Goal: Transaction & Acquisition: Download file/media

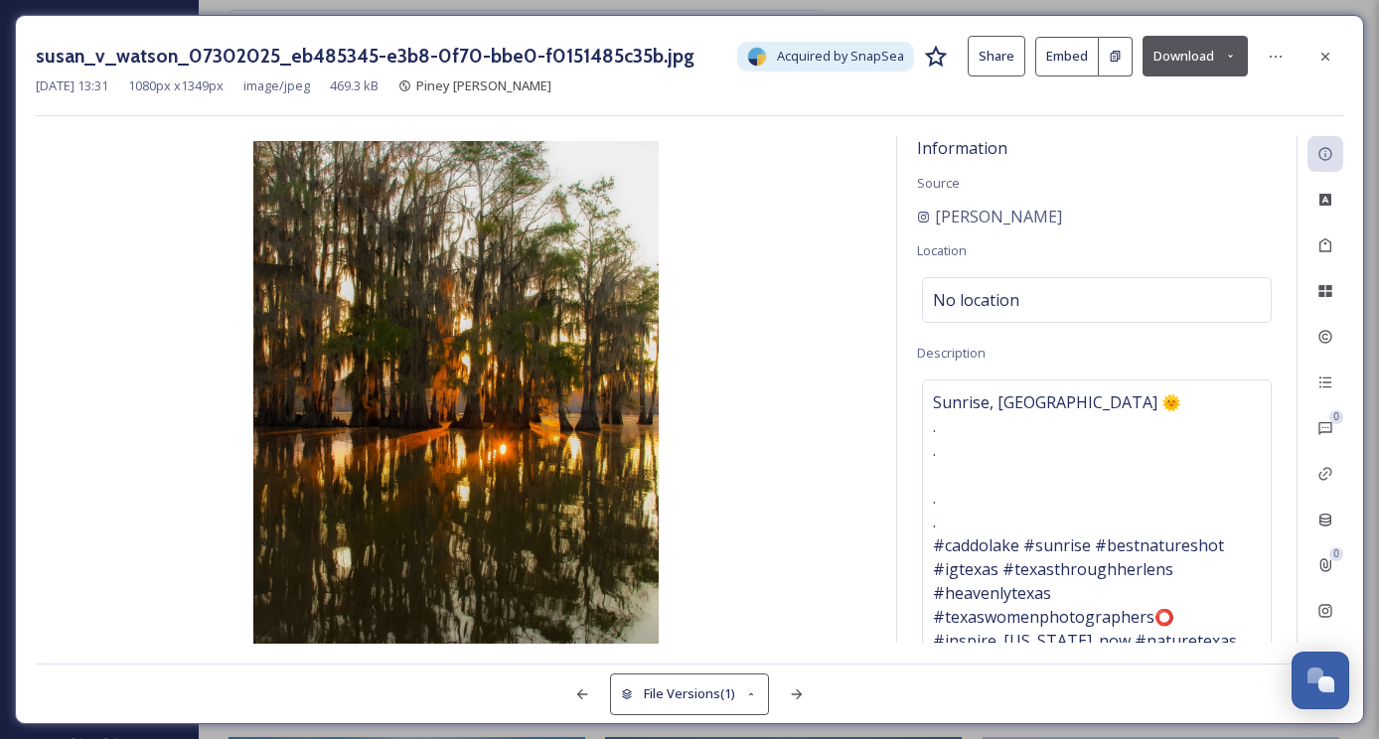
scroll to position [27944, 0]
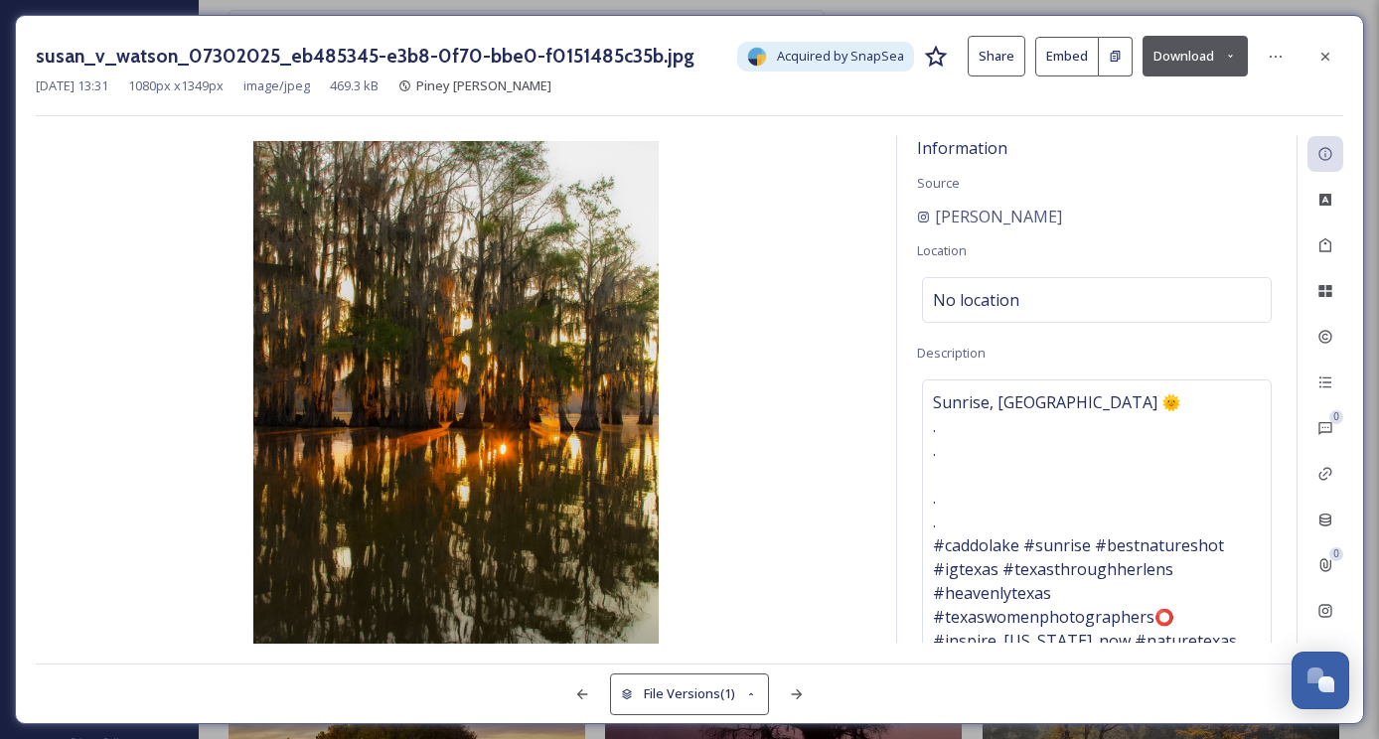
click at [1324, 30] on div "susan_v_watson_07302025_eb485345-e3b8-0f70-bbe0-f0151485c35b.jpg Acquired by Sn…" at bounding box center [689, 369] width 1349 height 709
click at [1326, 52] on icon at bounding box center [1325, 57] width 16 height 16
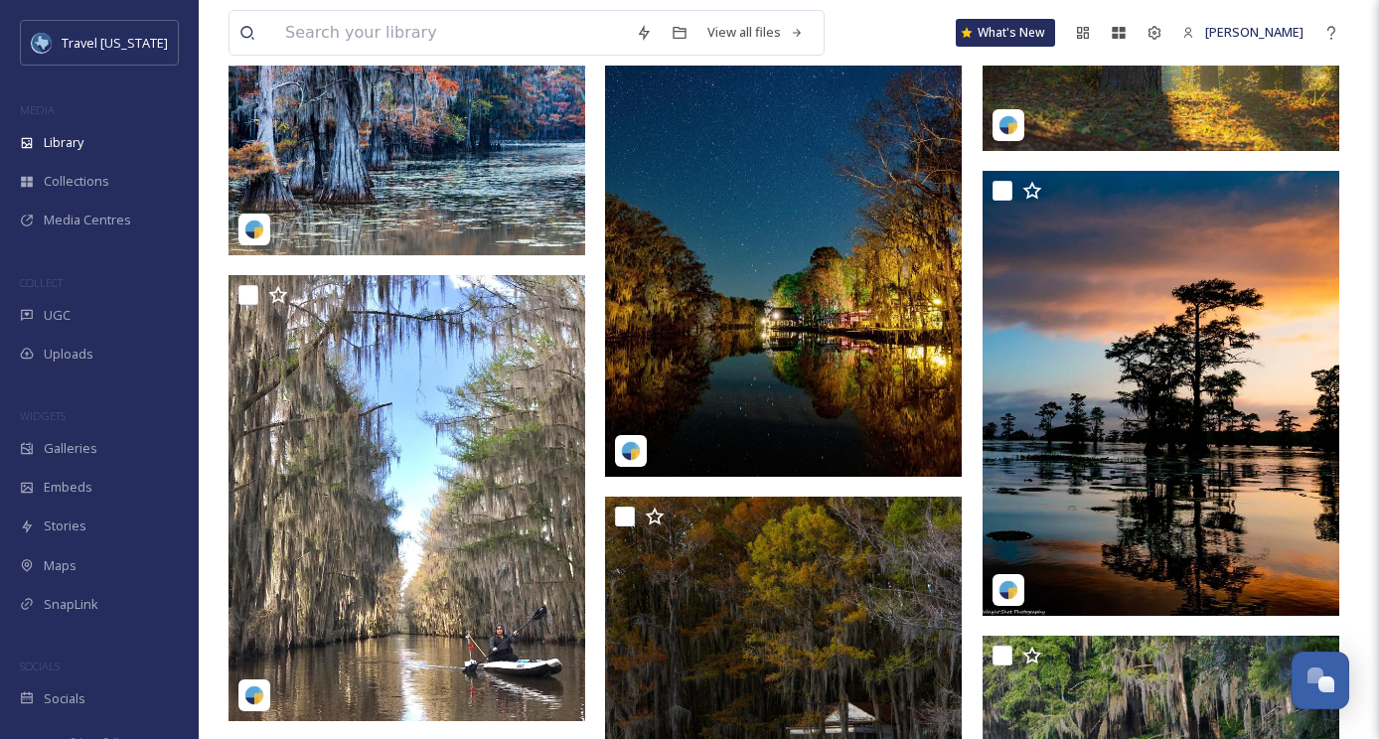
scroll to position [33336, 0]
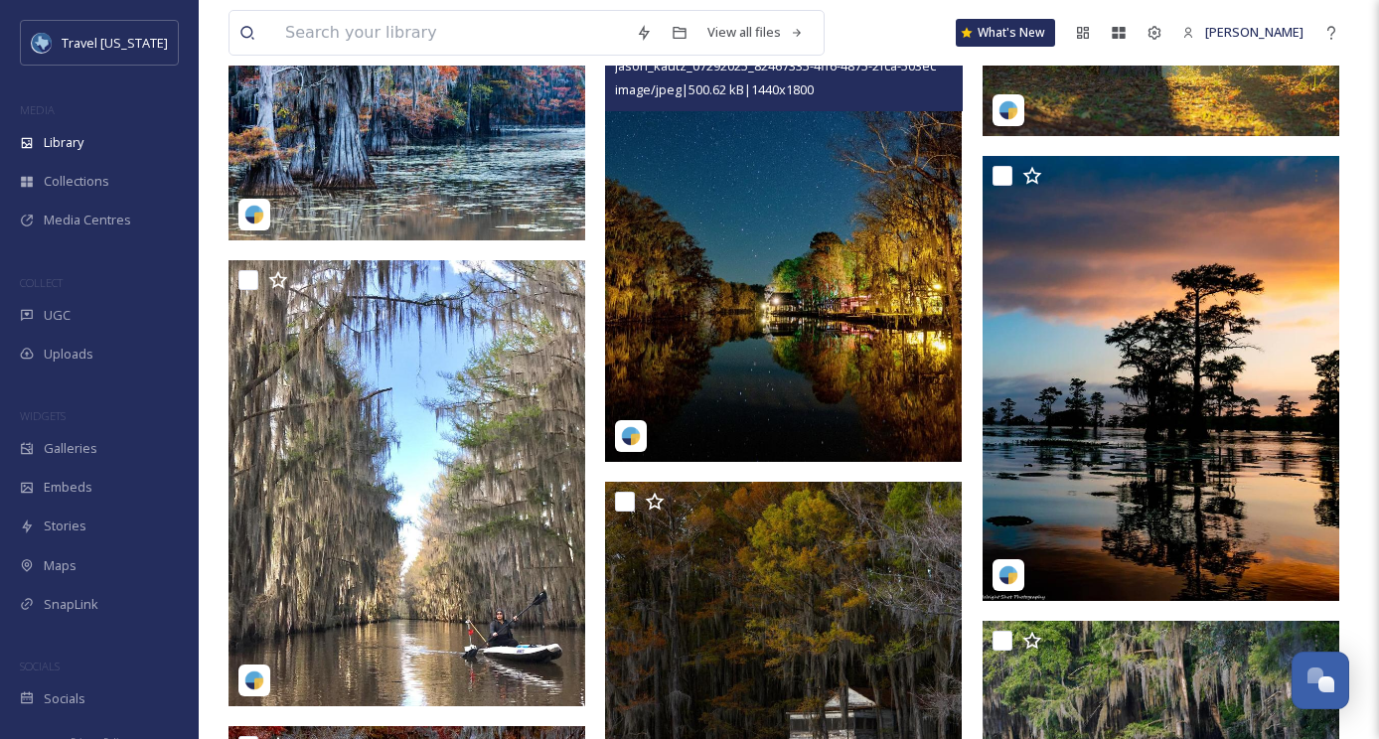
click at [821, 254] on img at bounding box center [783, 239] width 357 height 446
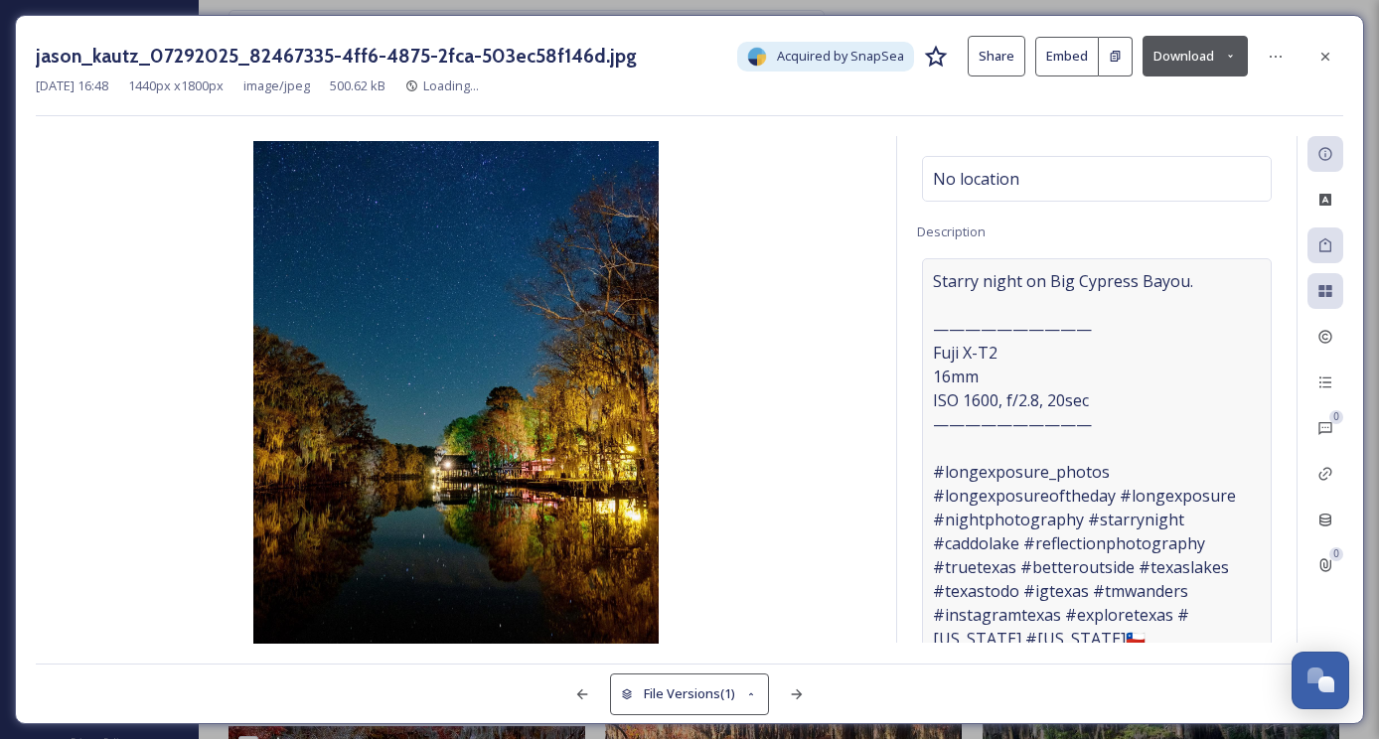
scroll to position [119, 0]
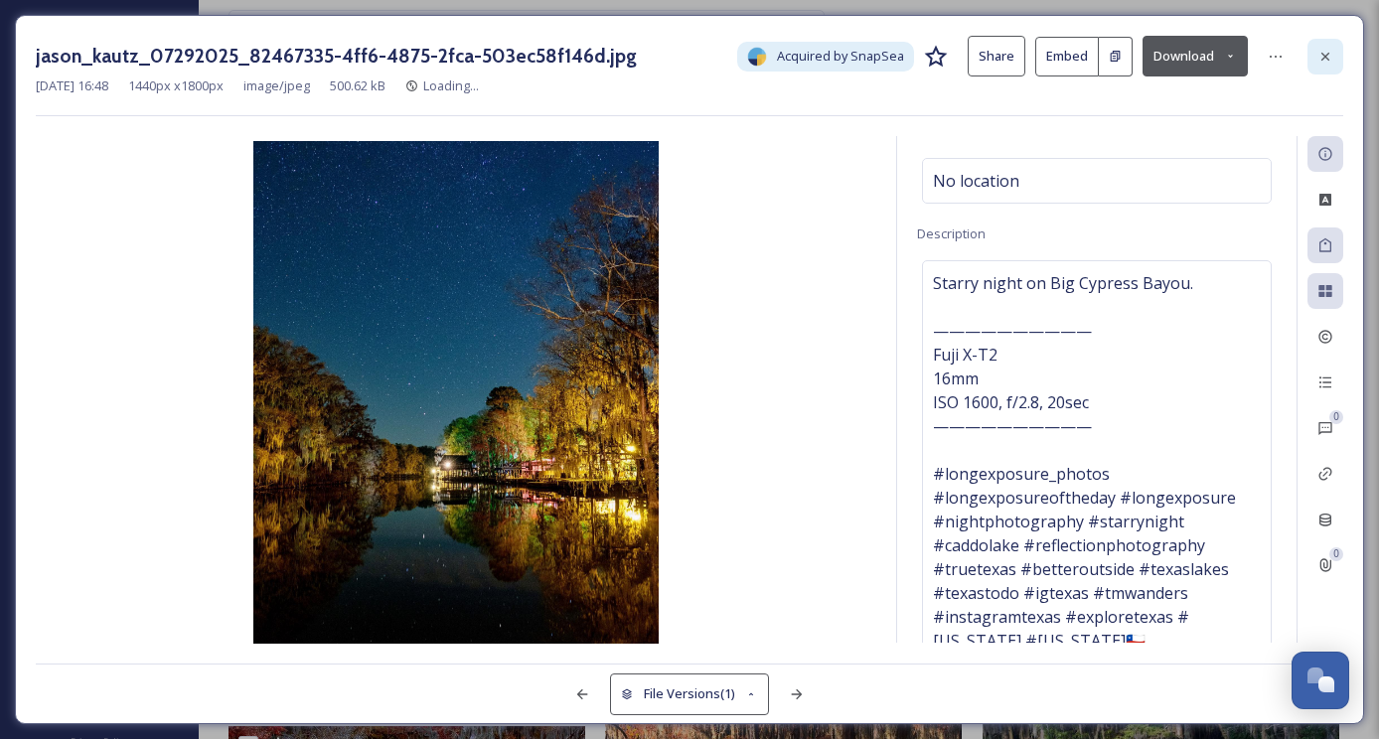
click at [1322, 61] on icon at bounding box center [1325, 57] width 16 height 16
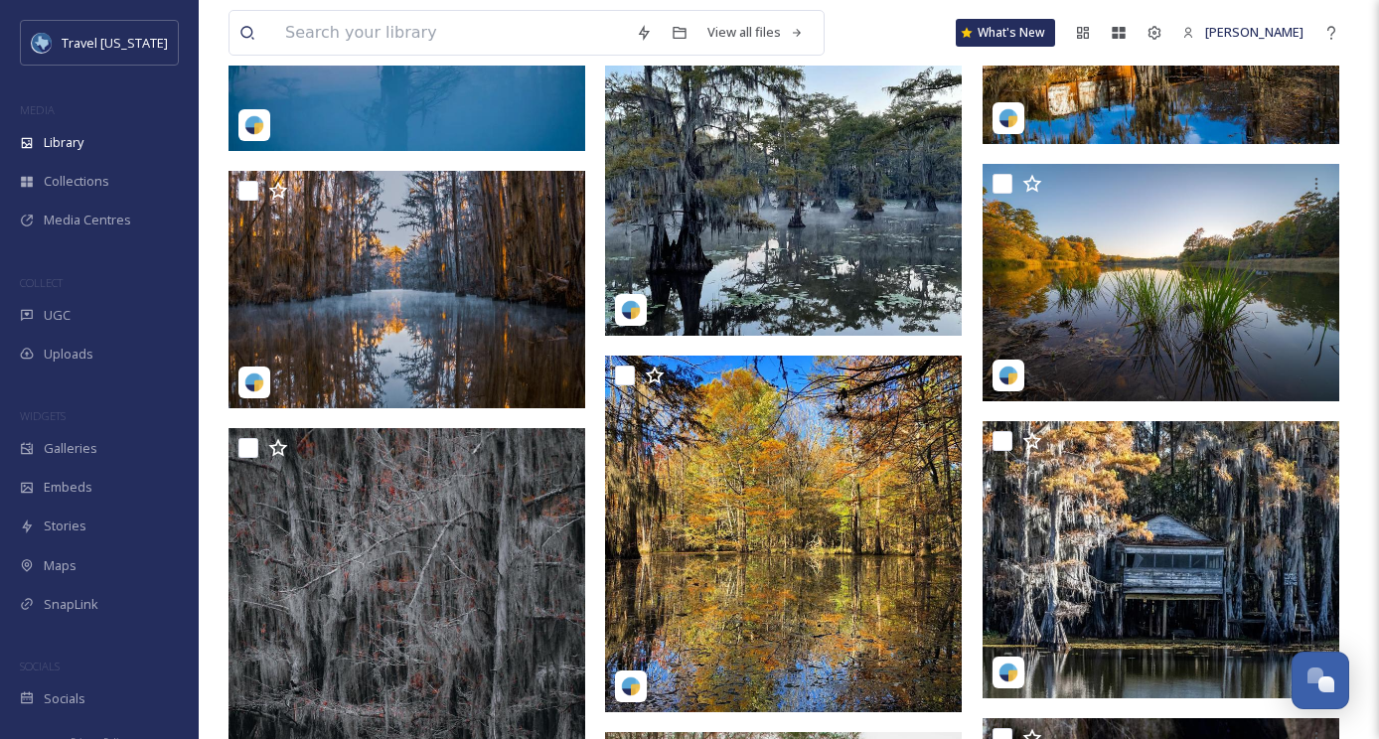
scroll to position [27460, 0]
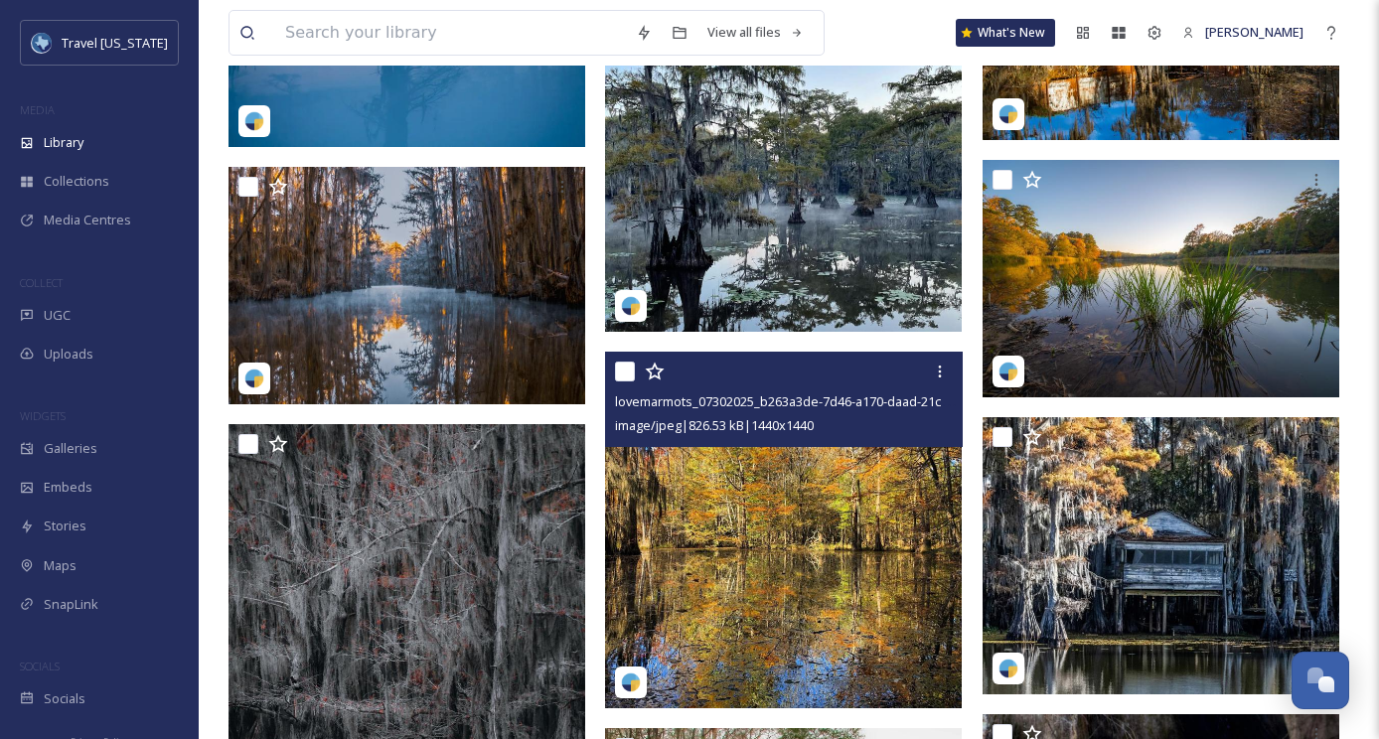
click at [745, 482] on img at bounding box center [783, 530] width 357 height 357
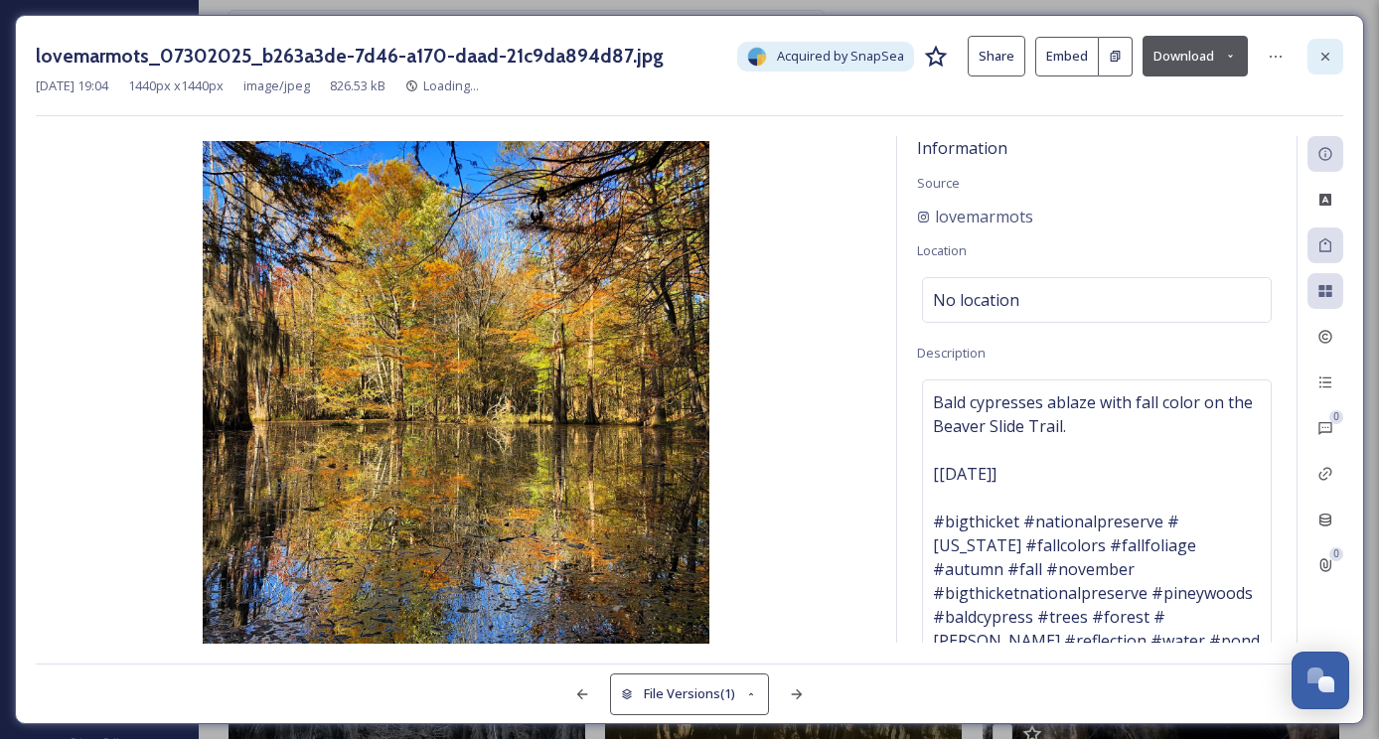
click at [1325, 52] on icon at bounding box center [1325, 57] width 16 height 16
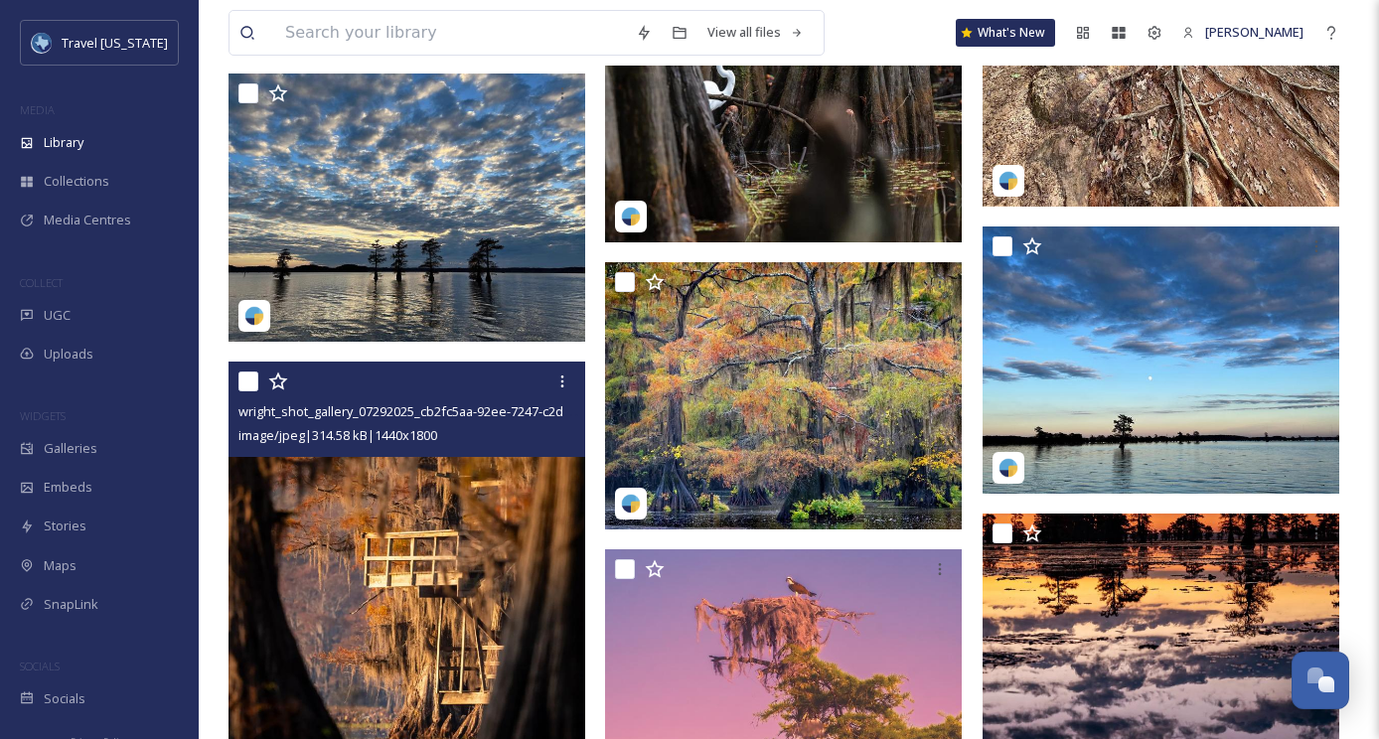
scroll to position [15066, 0]
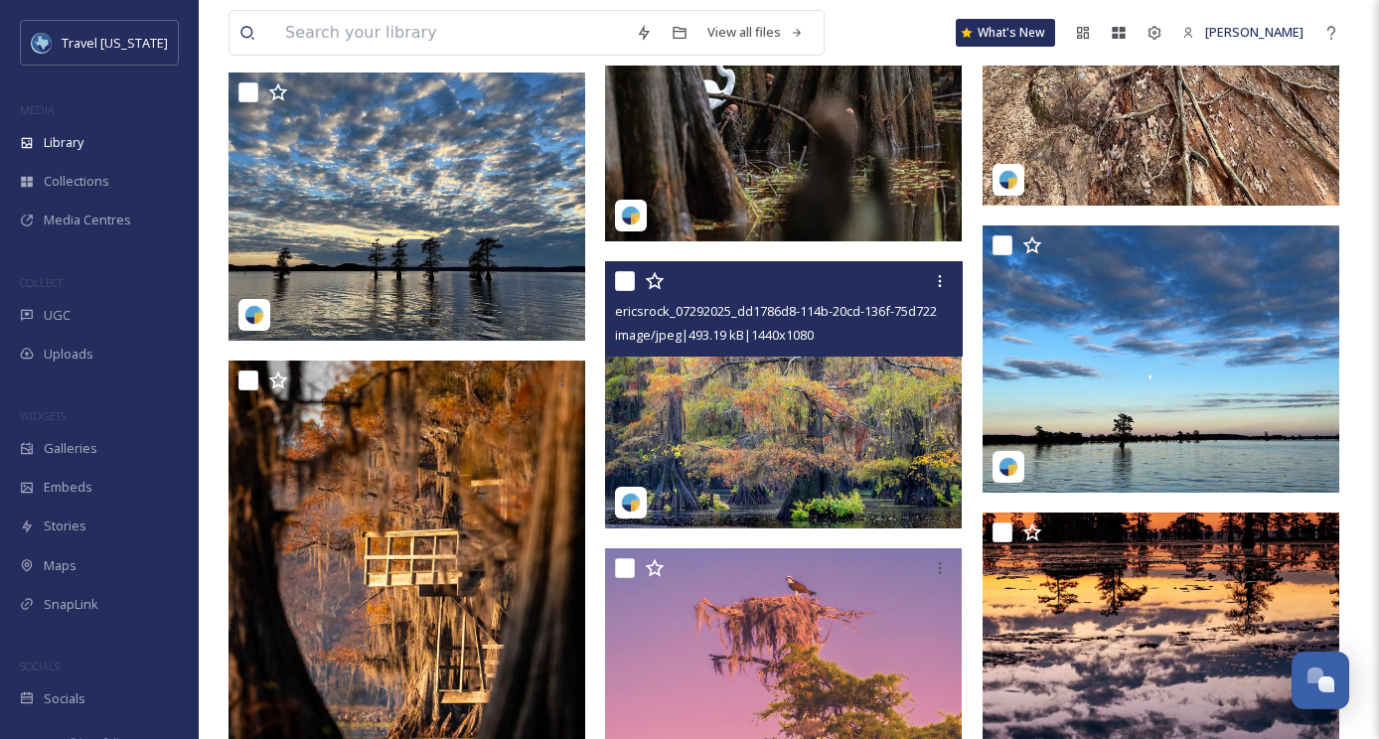
click at [750, 412] on img at bounding box center [783, 394] width 357 height 267
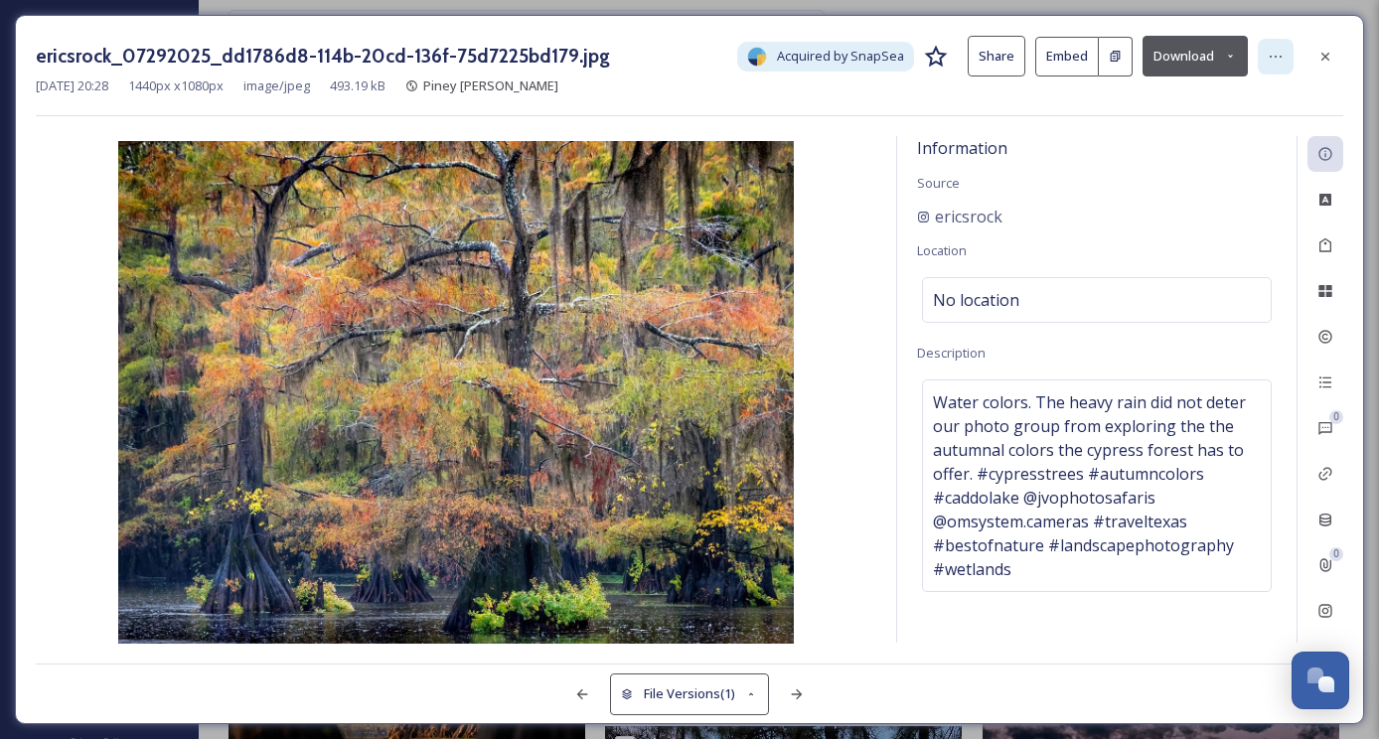
click at [1268, 61] on icon at bounding box center [1275, 57] width 16 height 16
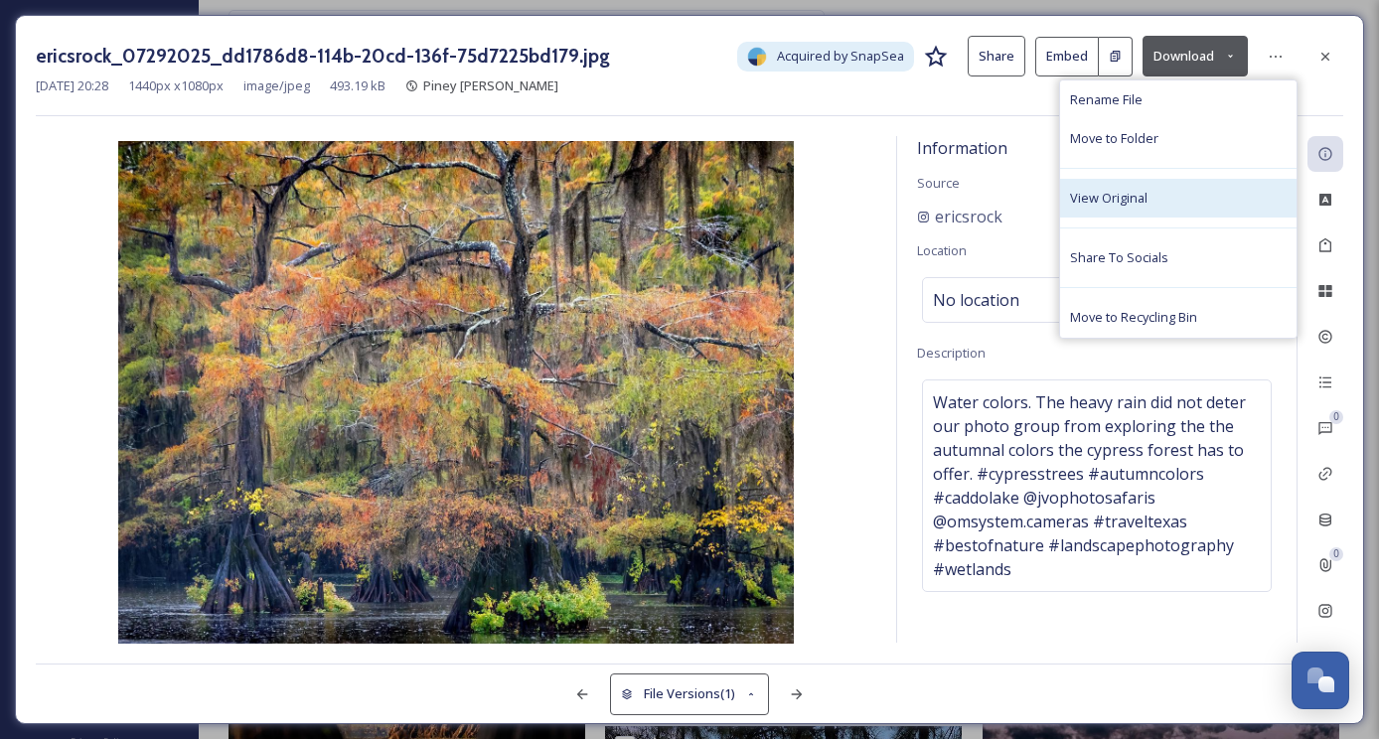
click at [1171, 196] on div "View Original" at bounding box center [1178, 198] width 236 height 39
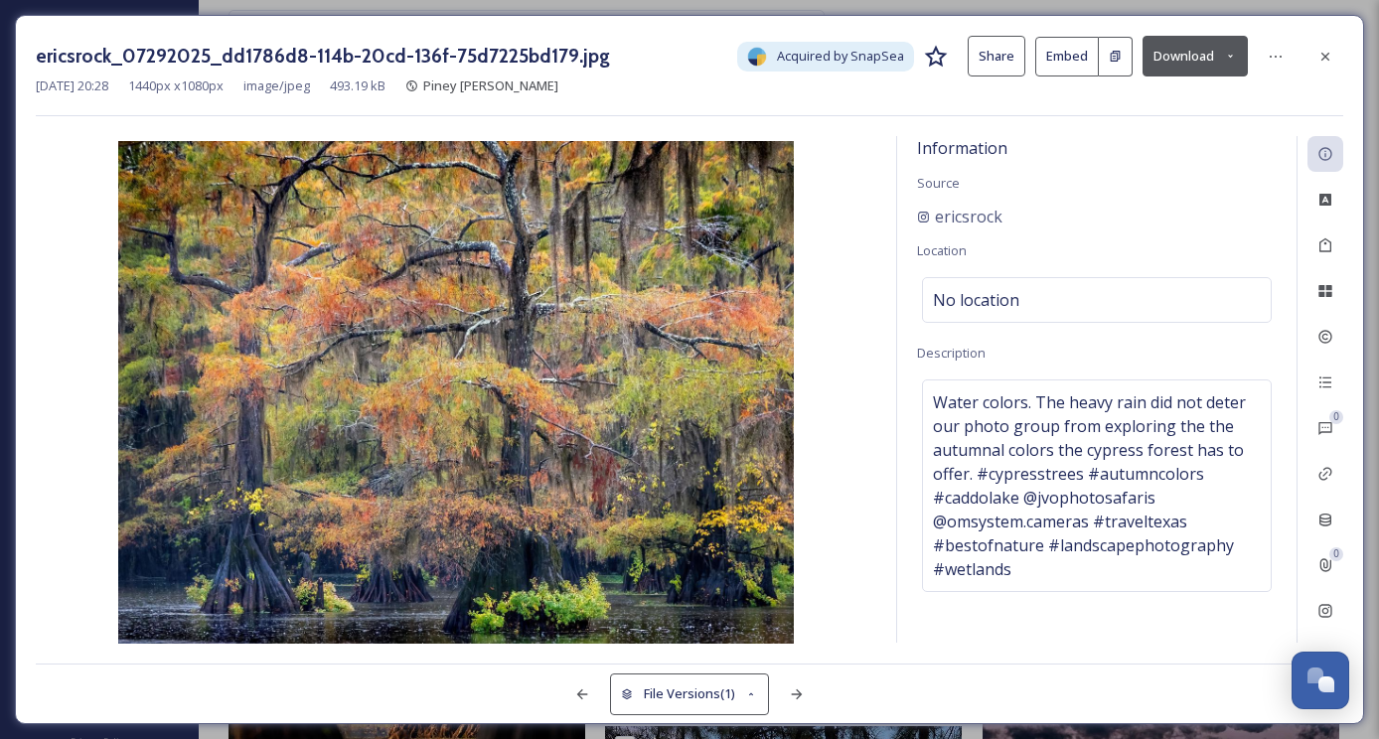
click at [1201, 58] on button "Download" at bounding box center [1194, 56] width 105 height 41
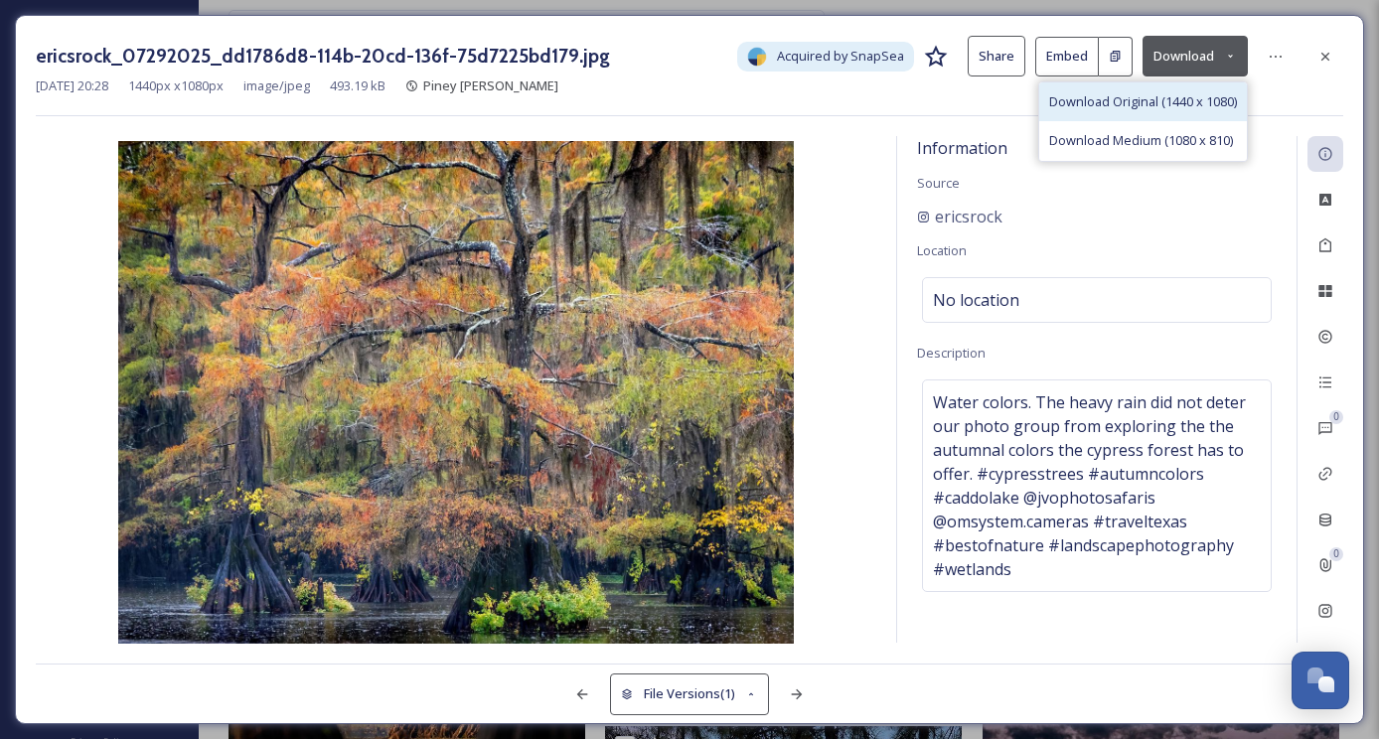
click at [1146, 111] on div "Download Original (1440 x 1080)" at bounding box center [1143, 101] width 208 height 39
